Goal: Task Accomplishment & Management: Manage account settings

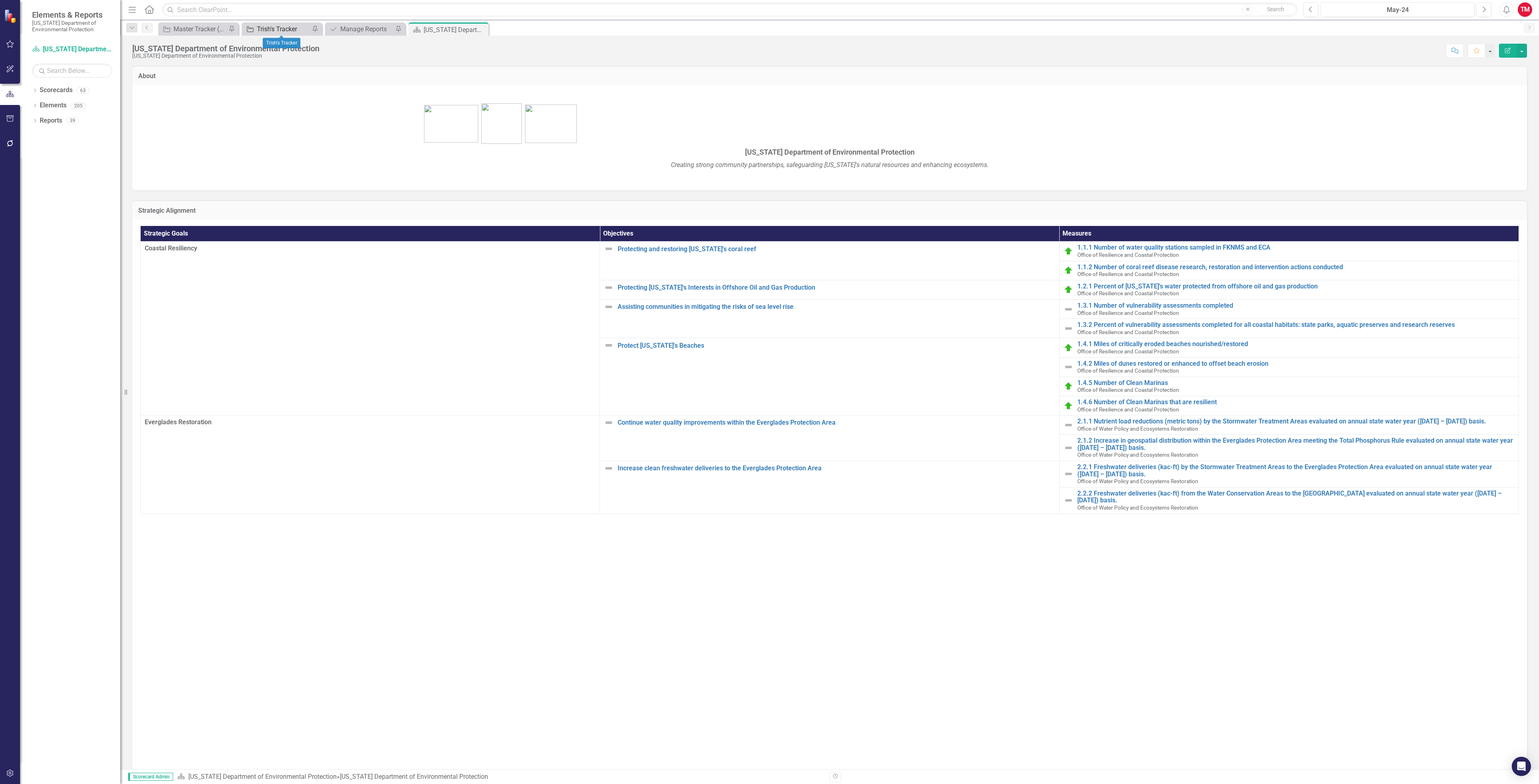
click at [296, 29] on div "Trish's Tracker" at bounding box center [283, 29] width 53 height 10
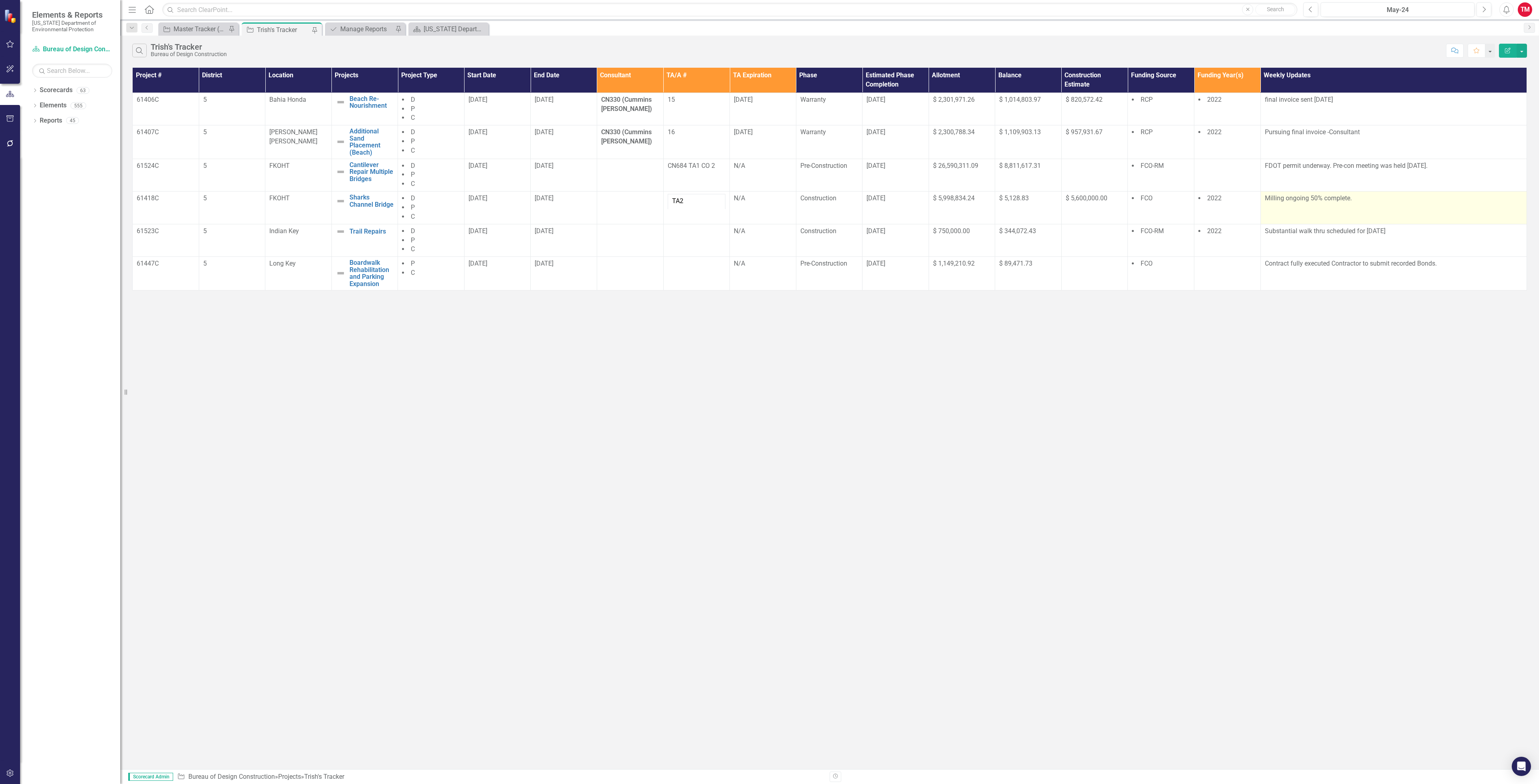
click at [1316, 200] on p "Milling ongoing 50% complete." at bounding box center [1393, 198] width 257 height 9
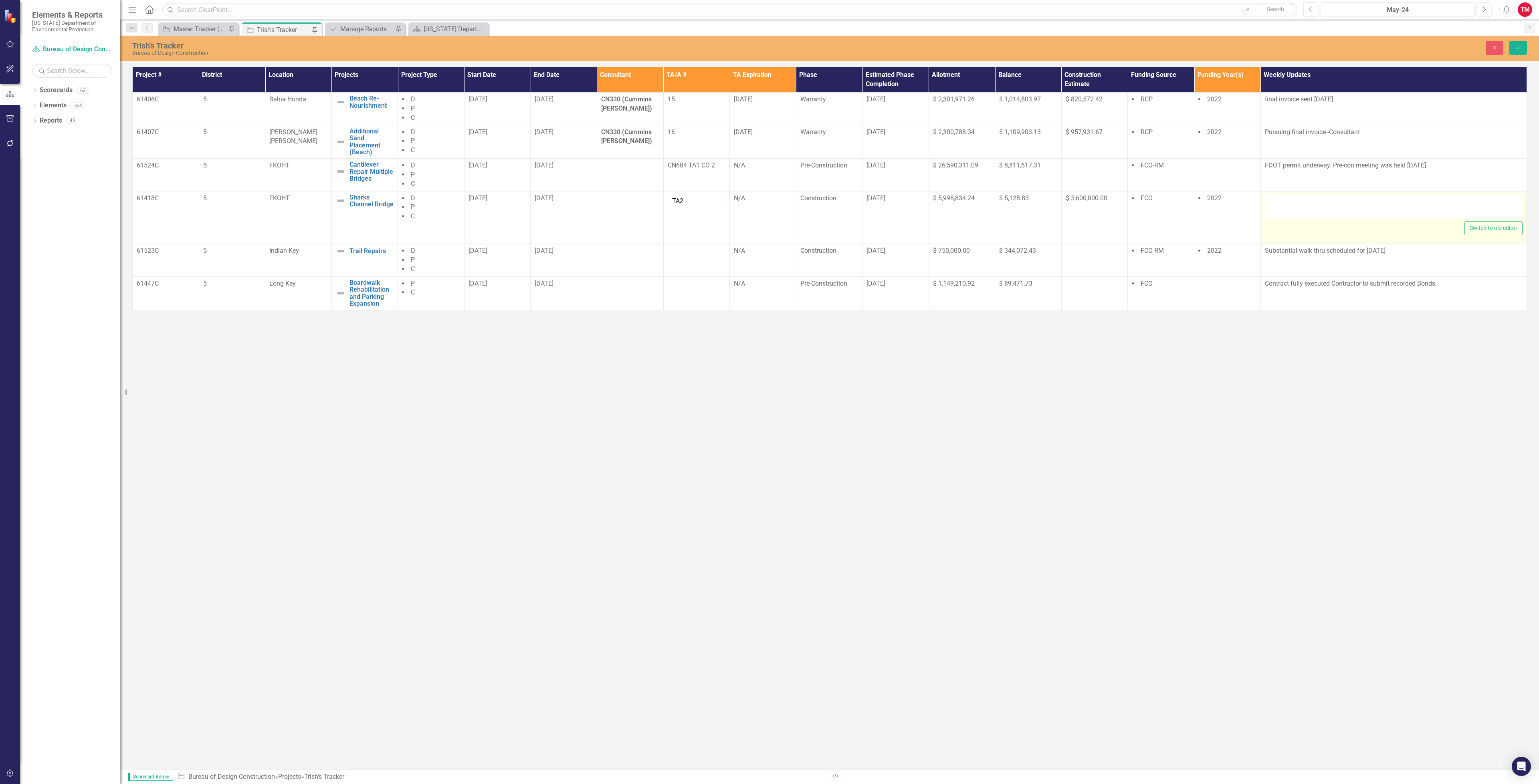
type textarea "<p>Milling ongoing 50% complete.</p>"
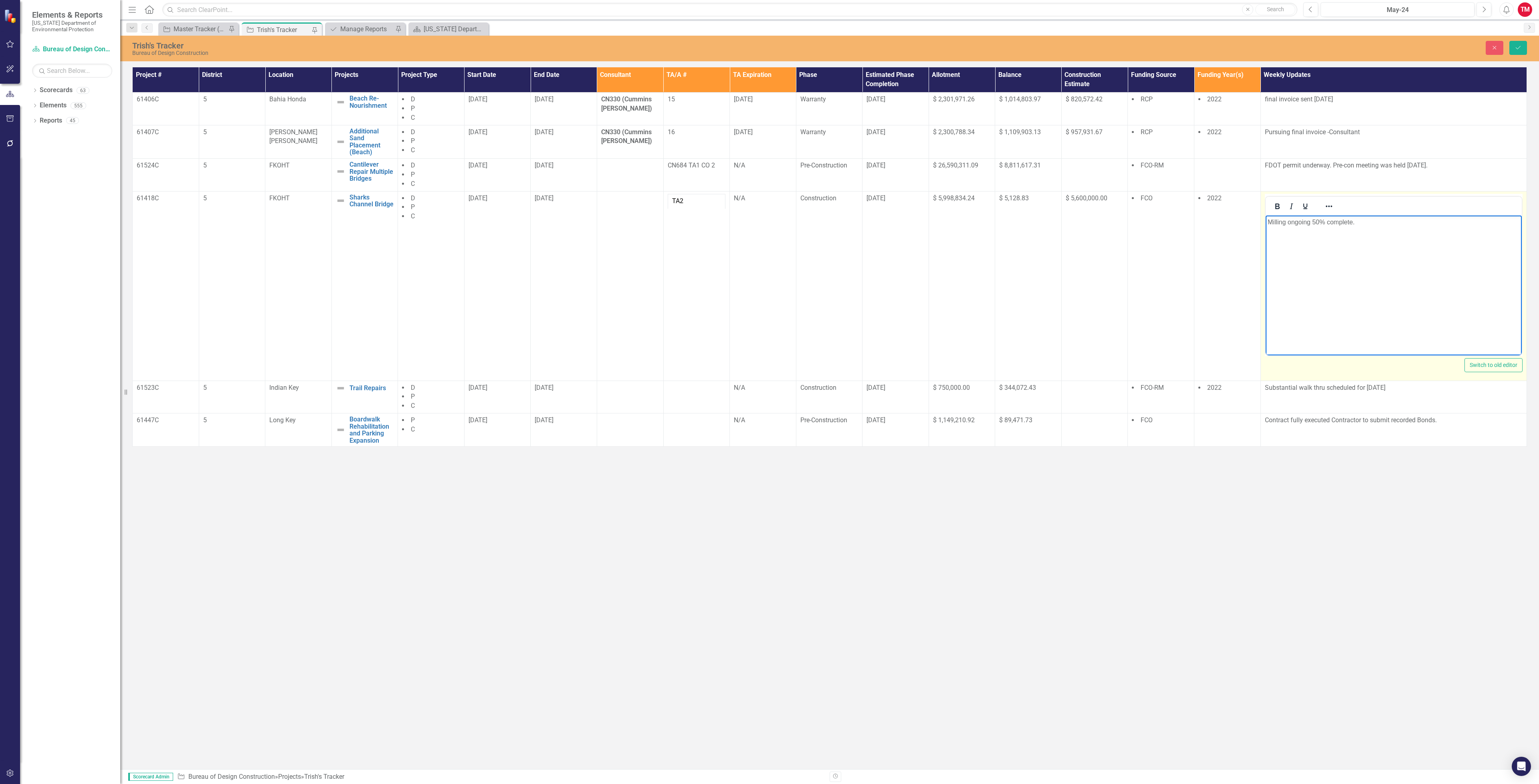
click at [1319, 218] on p "Milling ongoing 50% complete." at bounding box center [1393, 222] width 252 height 10
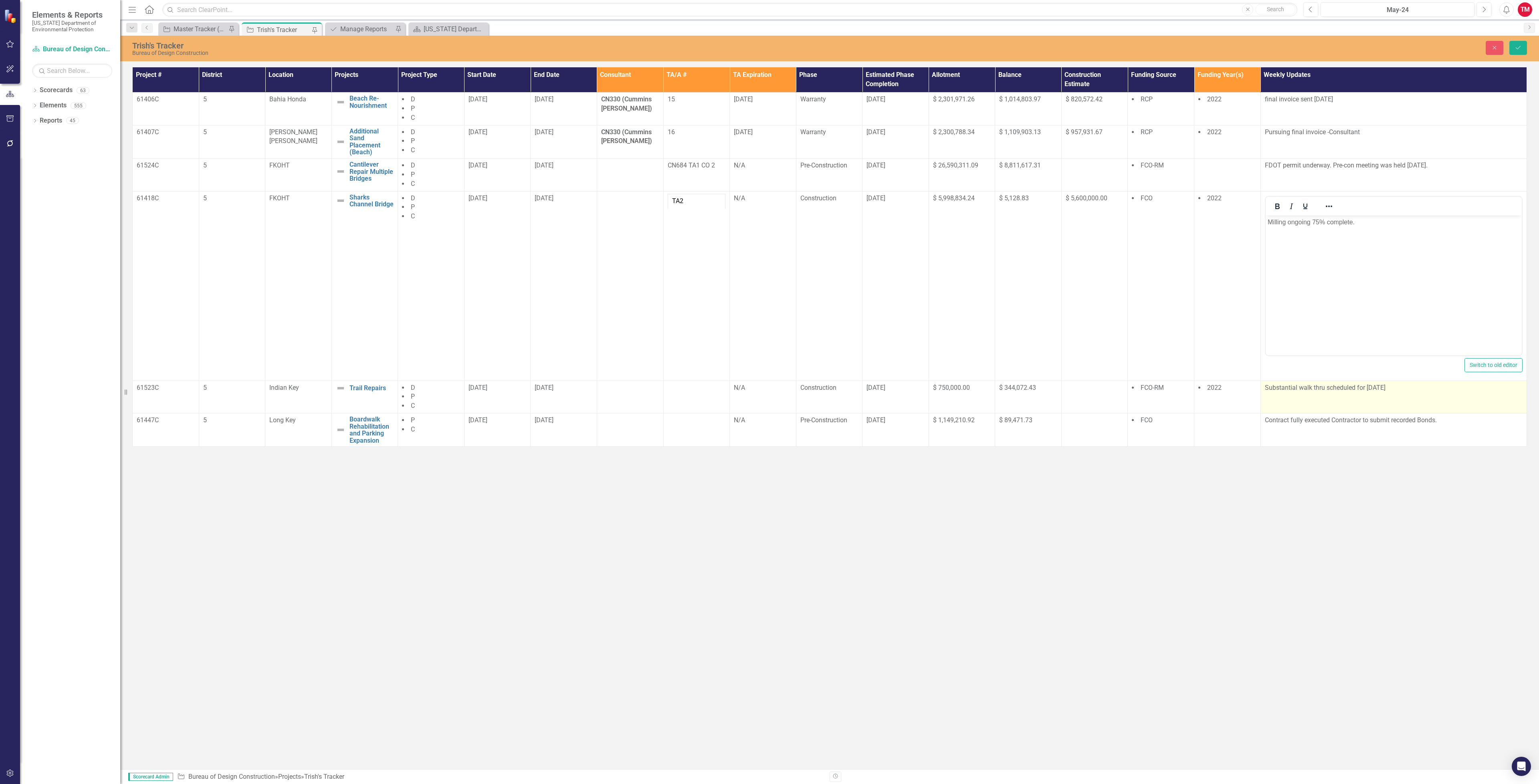
click at [1317, 399] on td "Substantial walk thru scheduled for [DATE]" at bounding box center [1393, 397] width 266 height 33
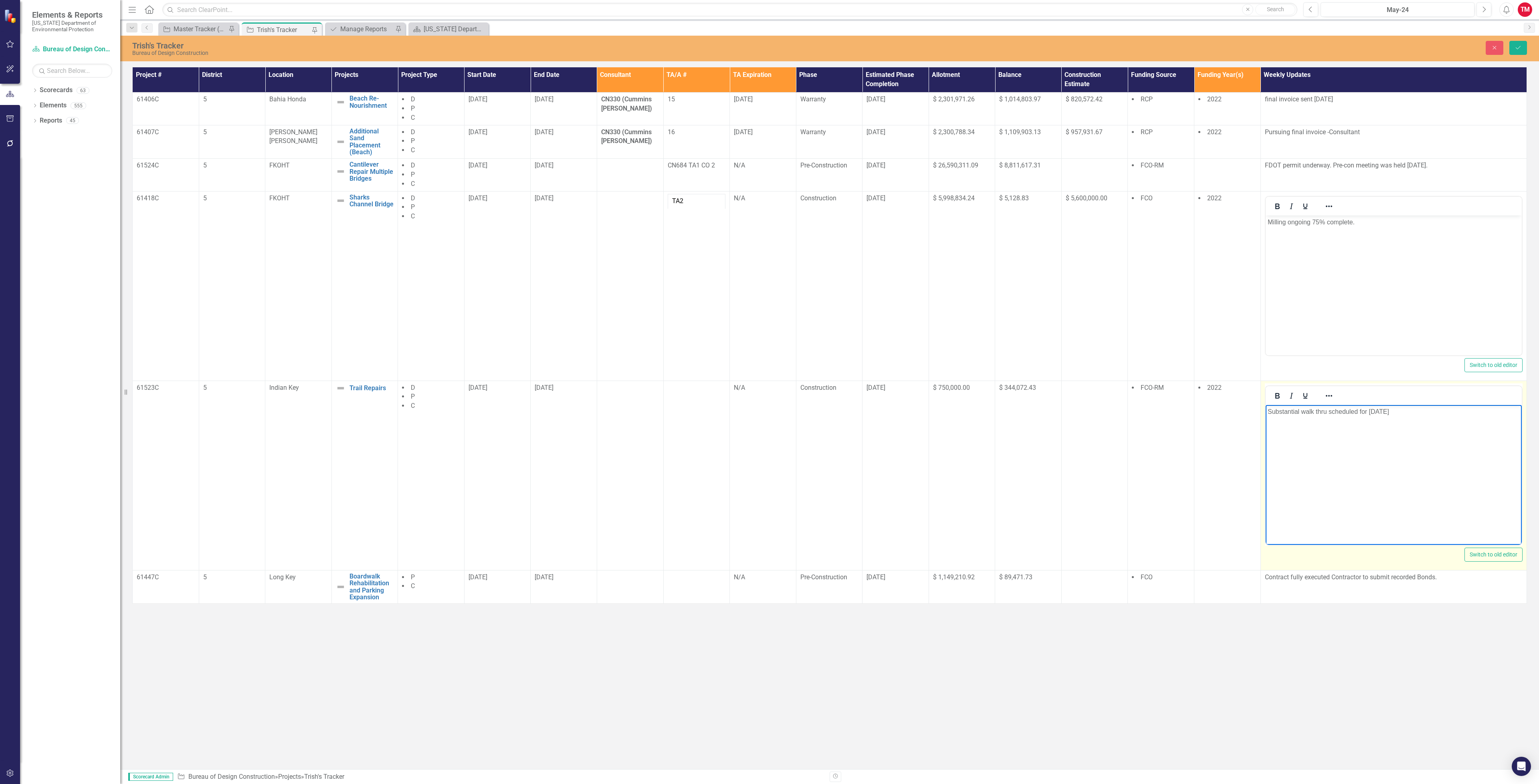
click at [1391, 411] on p "Substantial walk thru scheduled for [DATE]" at bounding box center [1393, 412] width 252 height 10
drag, startPoint x: 1391, startPoint y: 411, endPoint x: 1265, endPoint y: 414, distance: 126.0
click at [1265, 414] on body "Substantial walk thru scheduled for [DATE]" at bounding box center [1393, 465] width 256 height 120
click at [1512, 42] on button "Save" at bounding box center [1518, 48] width 17 height 14
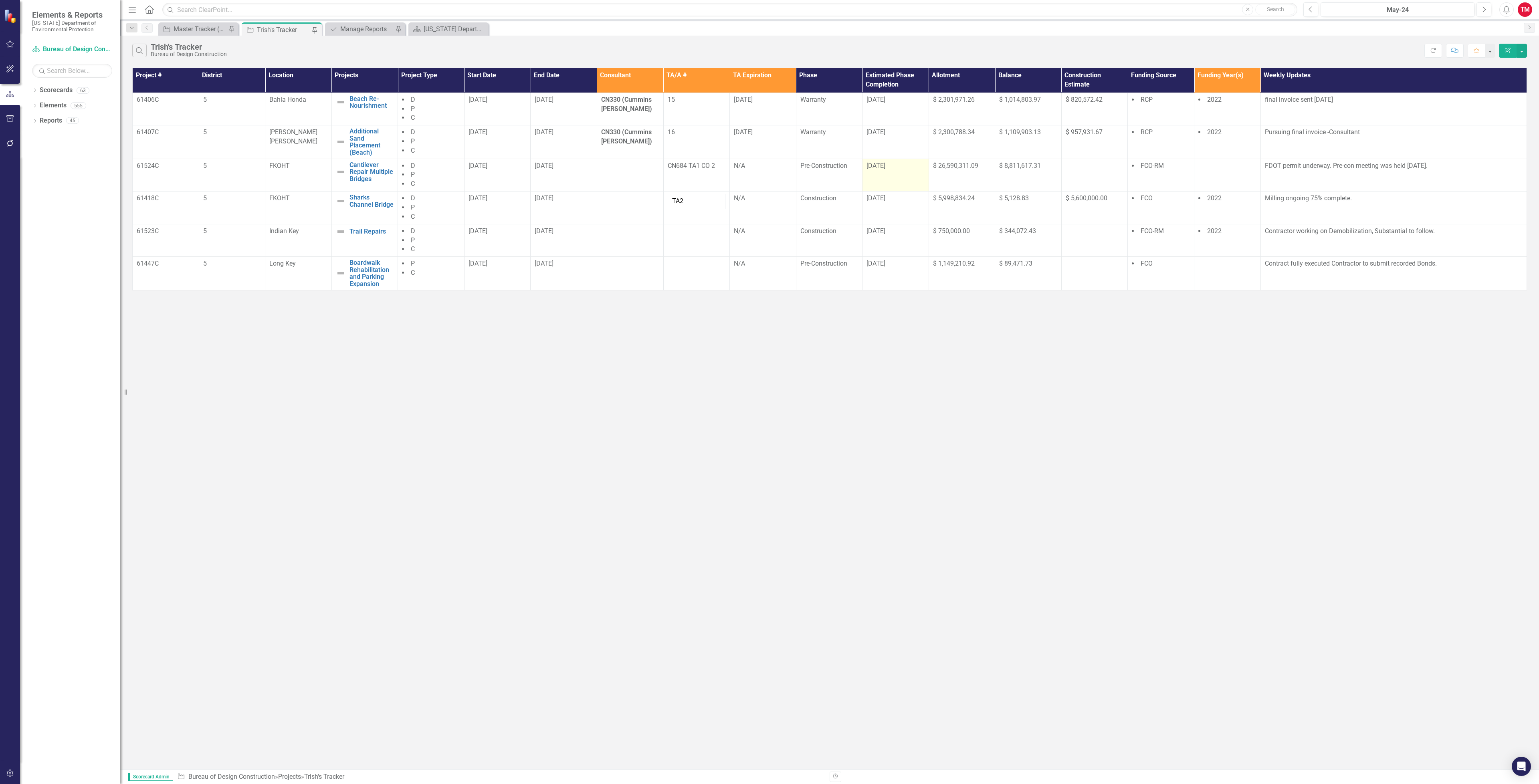
click at [890, 179] on td "[DATE]" at bounding box center [895, 175] width 66 height 33
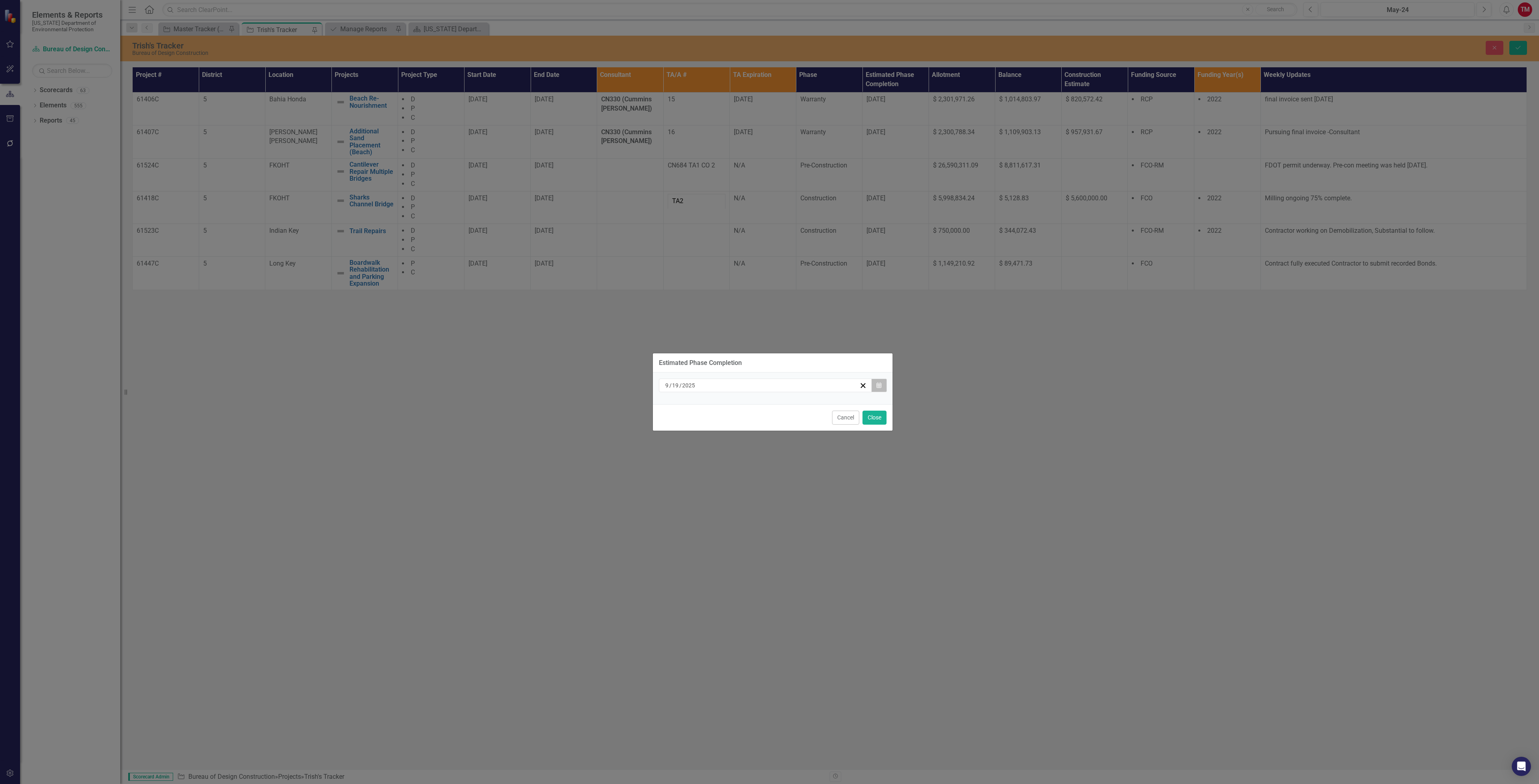
click at [877, 388] on icon "Calendar" at bounding box center [879, 385] width 5 height 6
click at [805, 470] on button "26" at bounding box center [805, 475] width 20 height 14
click at [875, 386] on button "Calendar" at bounding box center [879, 386] width 16 height 14
click at [810, 491] on button "3" at bounding box center [805, 490] width 20 height 14
click at [865, 417] on button "Close" at bounding box center [874, 417] width 24 height 14
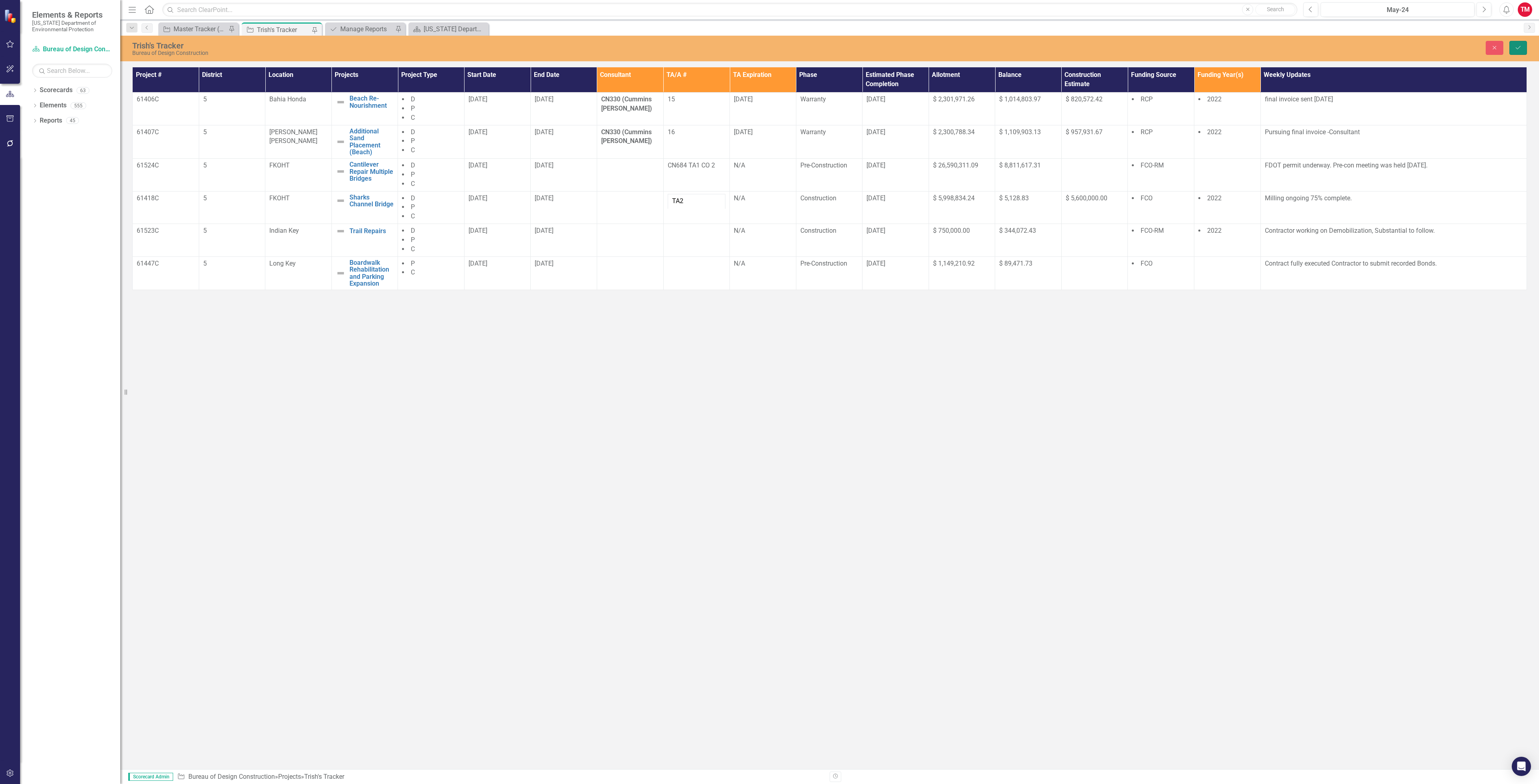
click at [1511, 47] on button "Save" at bounding box center [1518, 48] width 17 height 14
